Goal: Find specific page/section: Find specific page/section

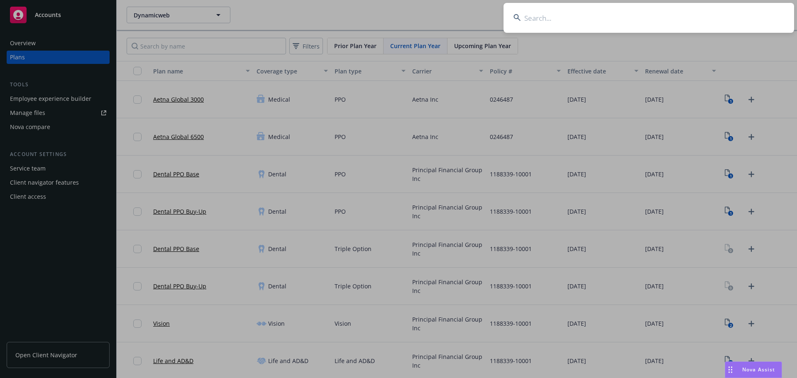
click at [576, 11] on input at bounding box center [649, 18] width 291 height 30
paste input "Meals on Wheels by ACC"
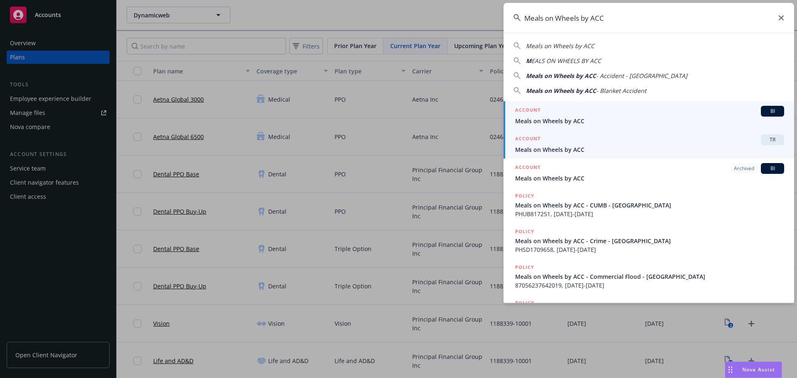
type input "Meals on Wheels by ACC"
click at [597, 148] on span "Meals on Wheels by ACC" at bounding box center [649, 149] width 269 height 9
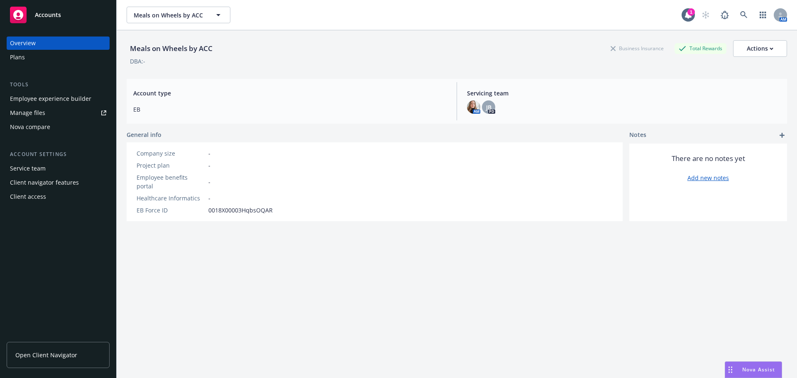
click at [39, 64] on div "Plans" at bounding box center [58, 57] width 96 height 13
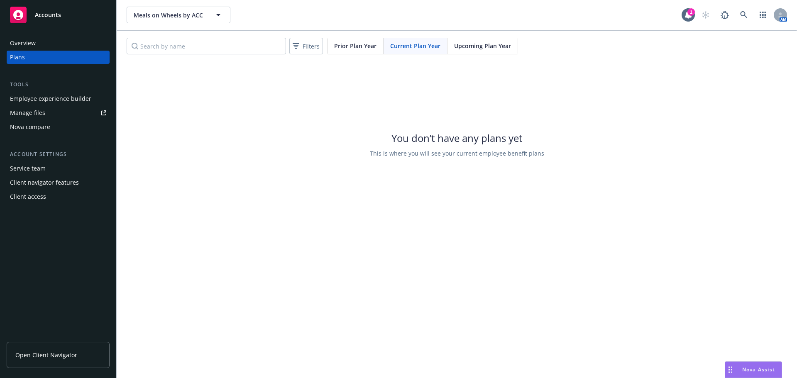
click at [469, 50] on span "Upcoming Plan Year" at bounding box center [482, 46] width 57 height 9
click at [366, 46] on span "Prior Plan Year" at bounding box center [355, 46] width 42 height 9
click at [411, 49] on span "Current Plan Year" at bounding box center [415, 46] width 50 height 9
click at [561, 201] on div "You don’t have any plans yet This is where you will see your current employee b…" at bounding box center [457, 144] width 681 height 166
